Goal: Find specific page/section: Find specific page/section

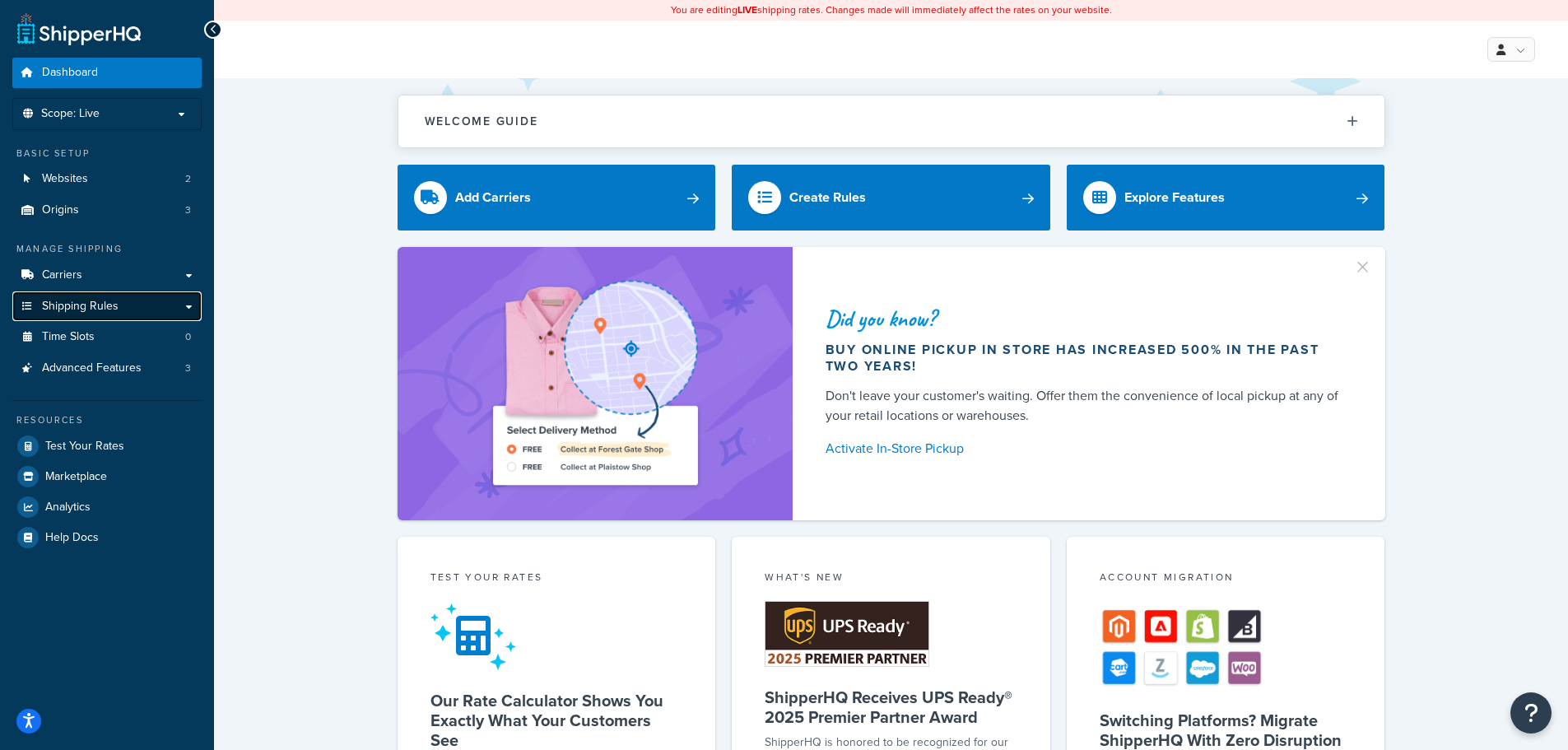
click at [95, 301] on span "Shipping Rules" at bounding box center [80, 306] width 77 height 14
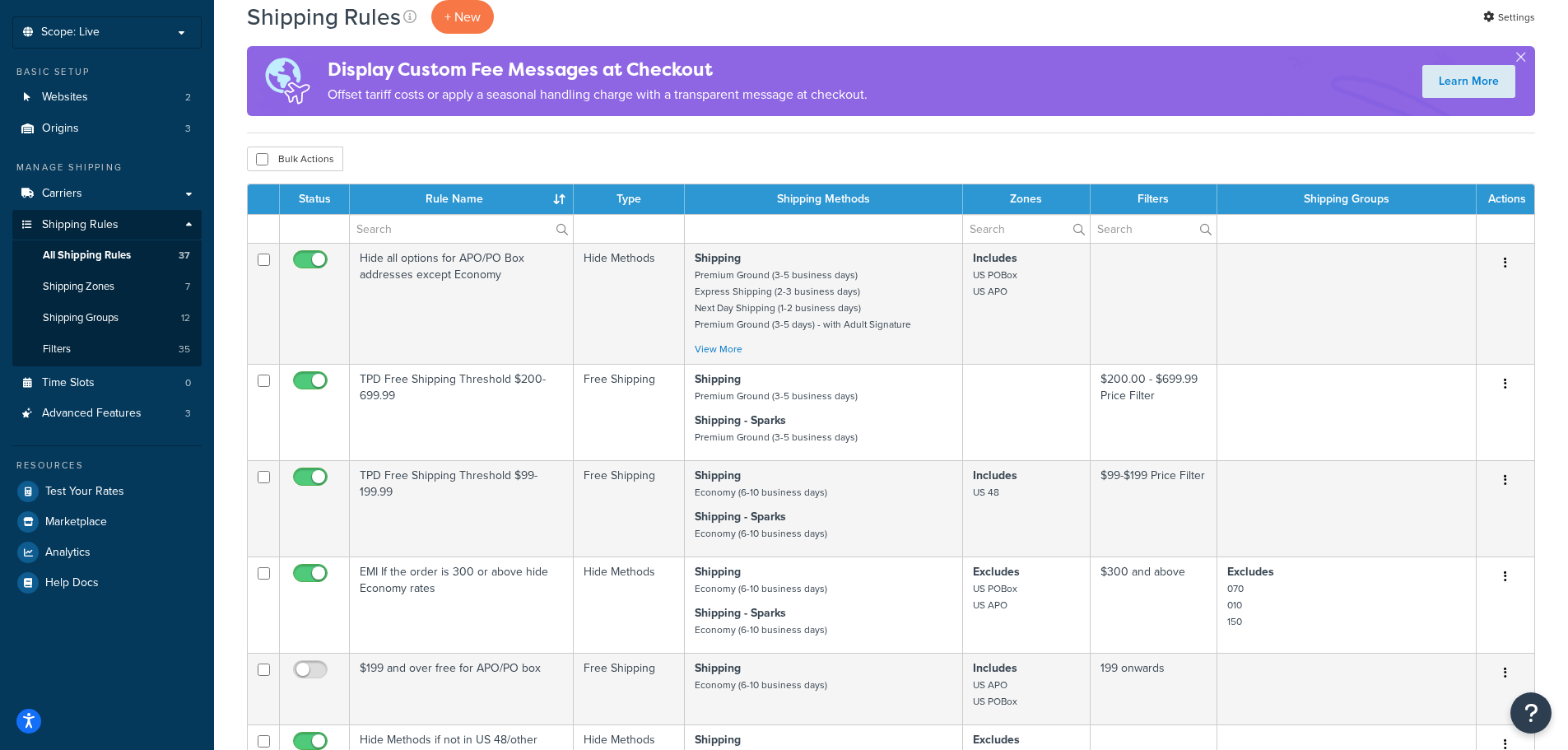
scroll to position [82, 0]
click at [134, 312] on link "Shipping Groups 12" at bounding box center [107, 317] width 189 height 30
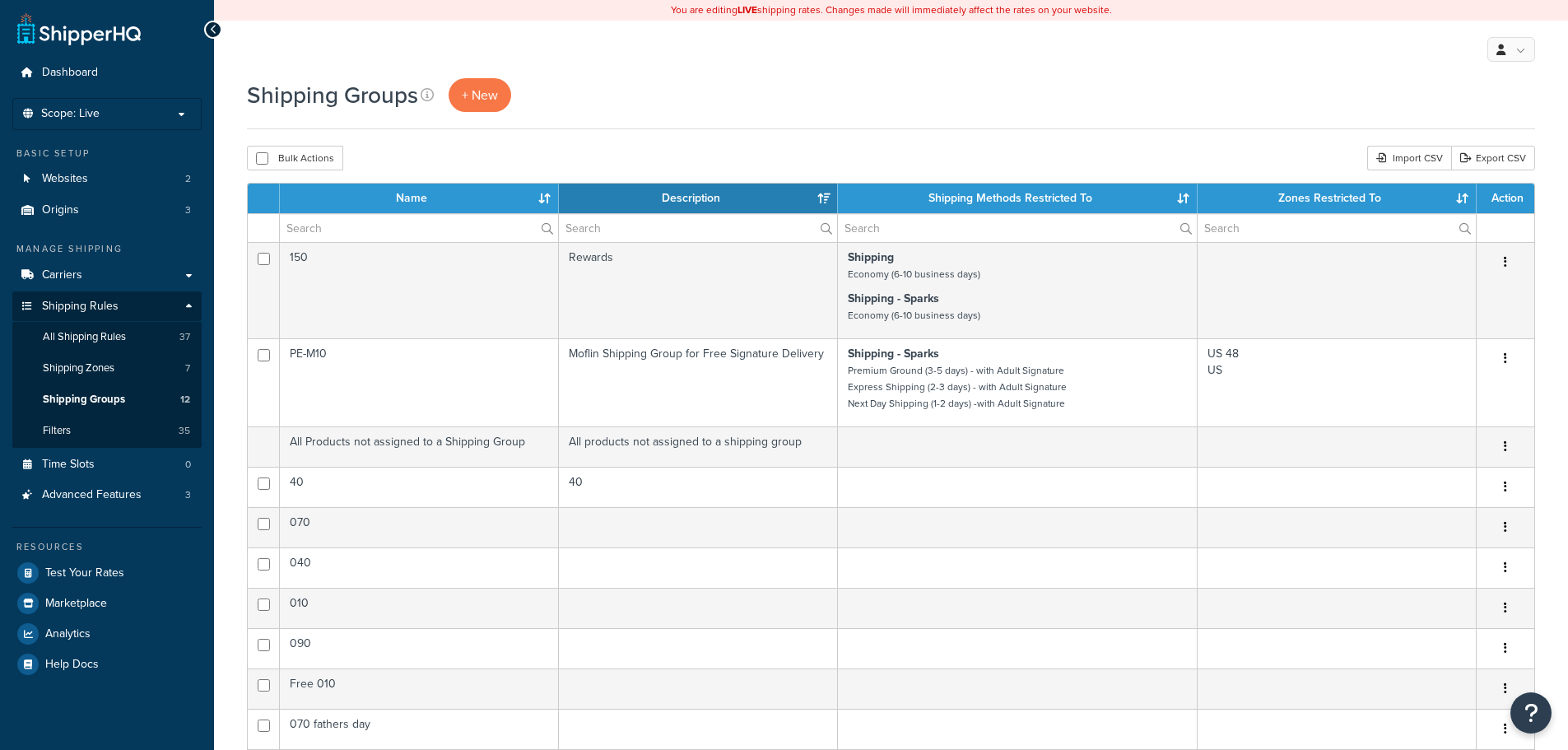
select select "15"
